Goal: Transaction & Acquisition: Purchase product/service

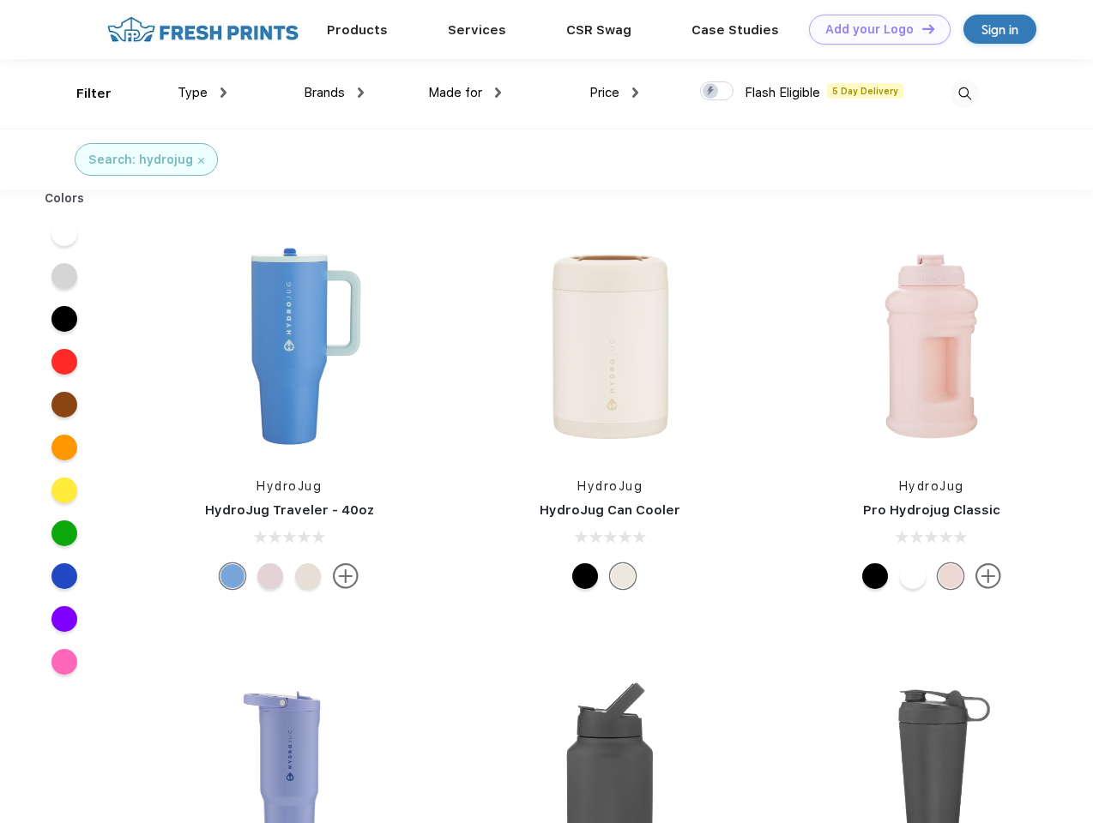
click at [873, 29] on link "Add your Logo Design Tool" at bounding box center [879, 30] width 141 height 30
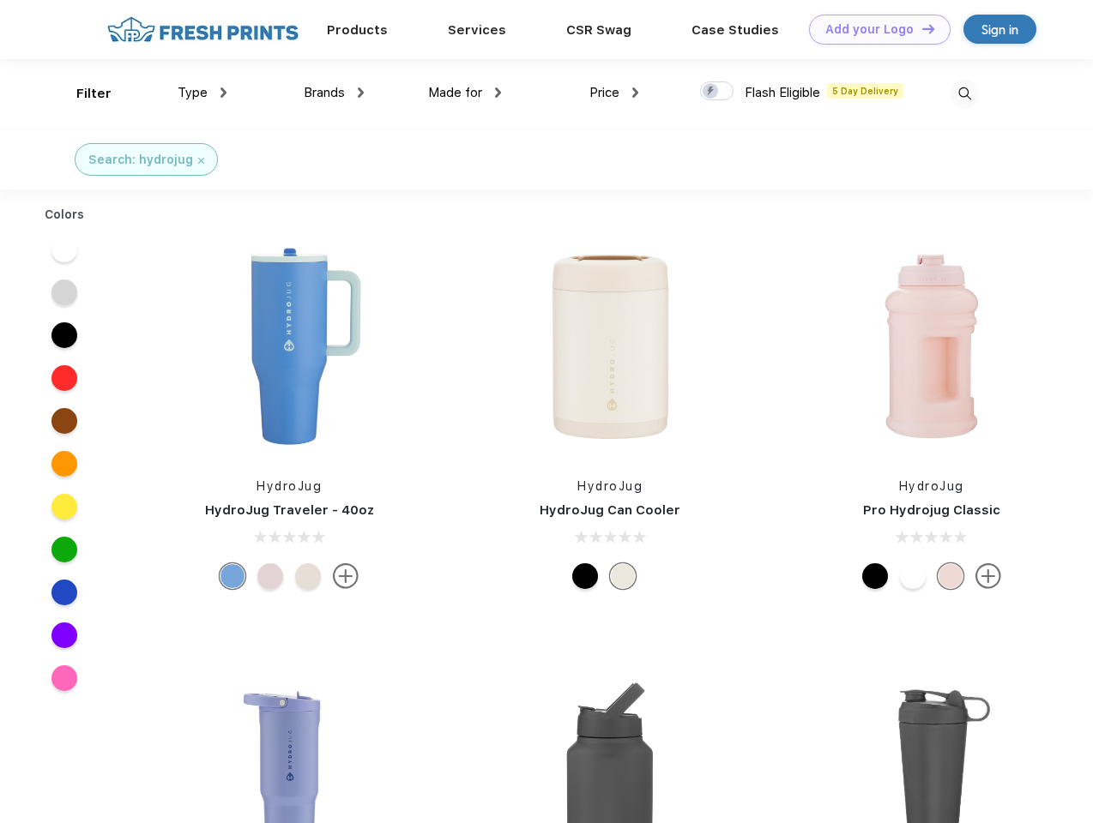
click at [0, 0] on div "Design Tool" at bounding box center [0, 0] width 0 height 0
click at [920, 28] on link "Add your Logo Design Tool" at bounding box center [879, 30] width 141 height 30
click at [82, 93] on div "Filter" at bounding box center [93, 94] width 35 height 20
click at [202, 93] on span "Type" at bounding box center [193, 92] width 30 height 15
click at [334, 93] on span "Brands" at bounding box center [324, 92] width 41 height 15
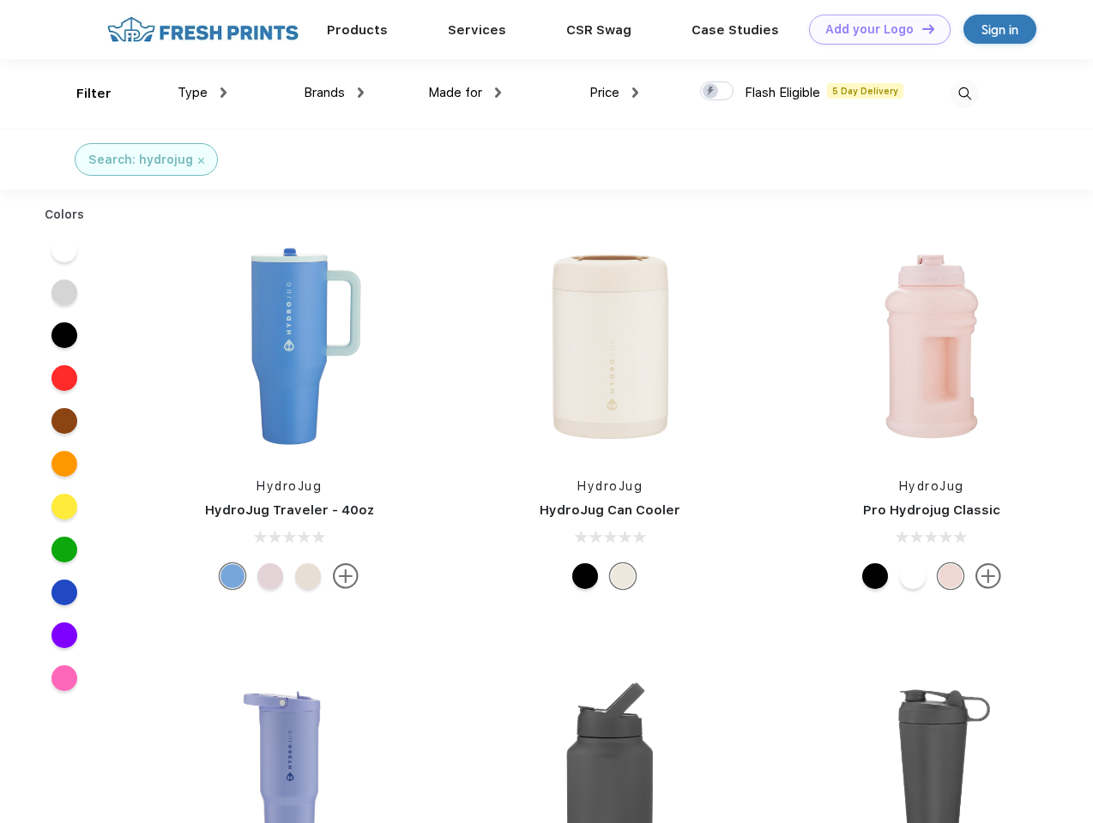
click at [465, 93] on span "Made for" at bounding box center [455, 92] width 54 height 15
click at [614, 93] on span "Price" at bounding box center [604, 92] width 30 height 15
click at [717, 92] on div at bounding box center [716, 90] width 33 height 19
click at [711, 92] on input "checkbox" at bounding box center [705, 86] width 11 height 11
click at [964, 93] on img at bounding box center [964, 94] width 28 height 28
